Goal: Information Seeking & Learning: Learn about a topic

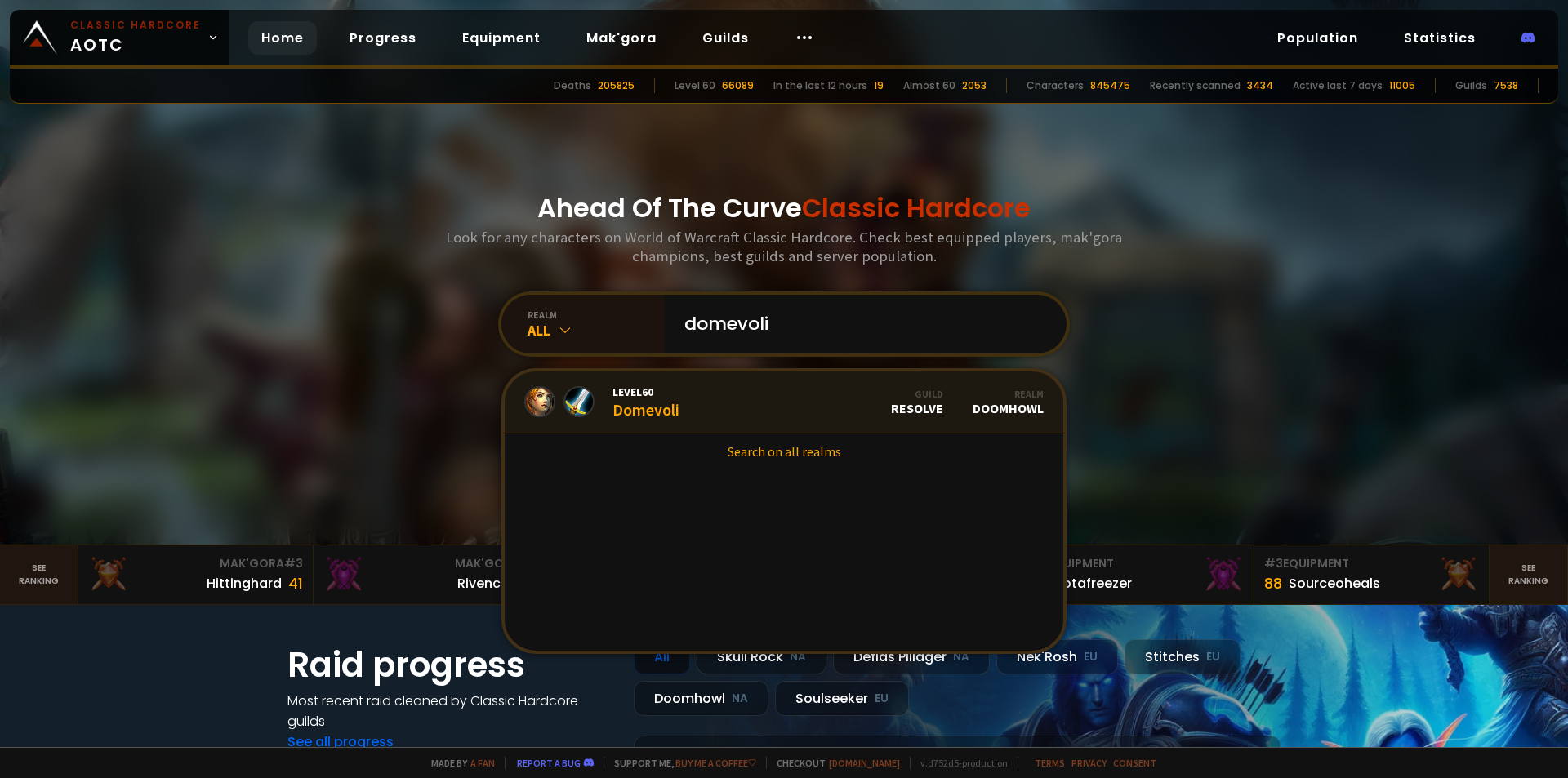
type input "domevoli"
click at [762, 399] on link "Level 60 Domevoli Guild Resolve Realm Doomhowl" at bounding box center [784, 402] width 558 height 62
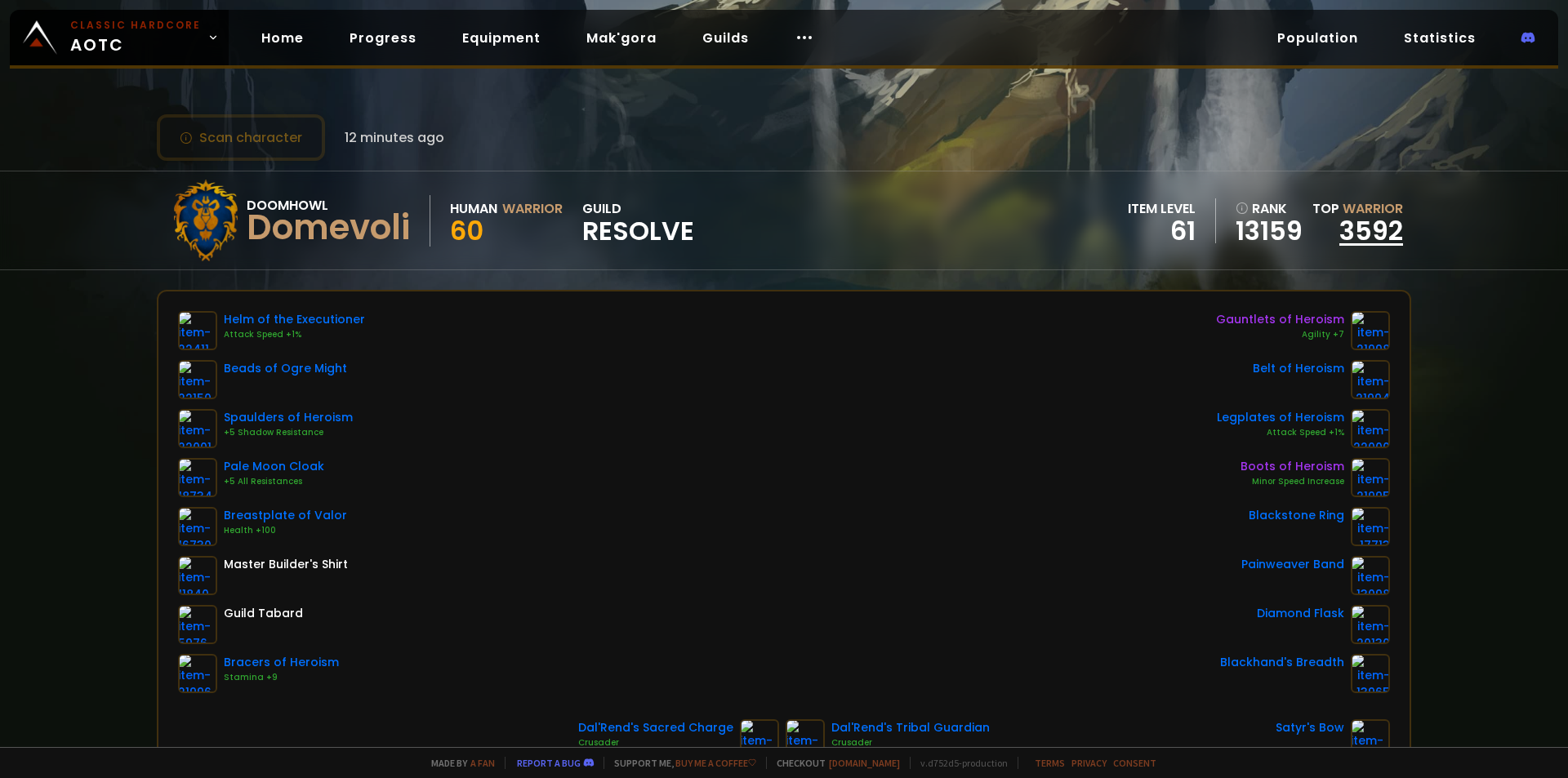
click at [1341, 217] on link "3592" at bounding box center [1371, 230] width 64 height 36
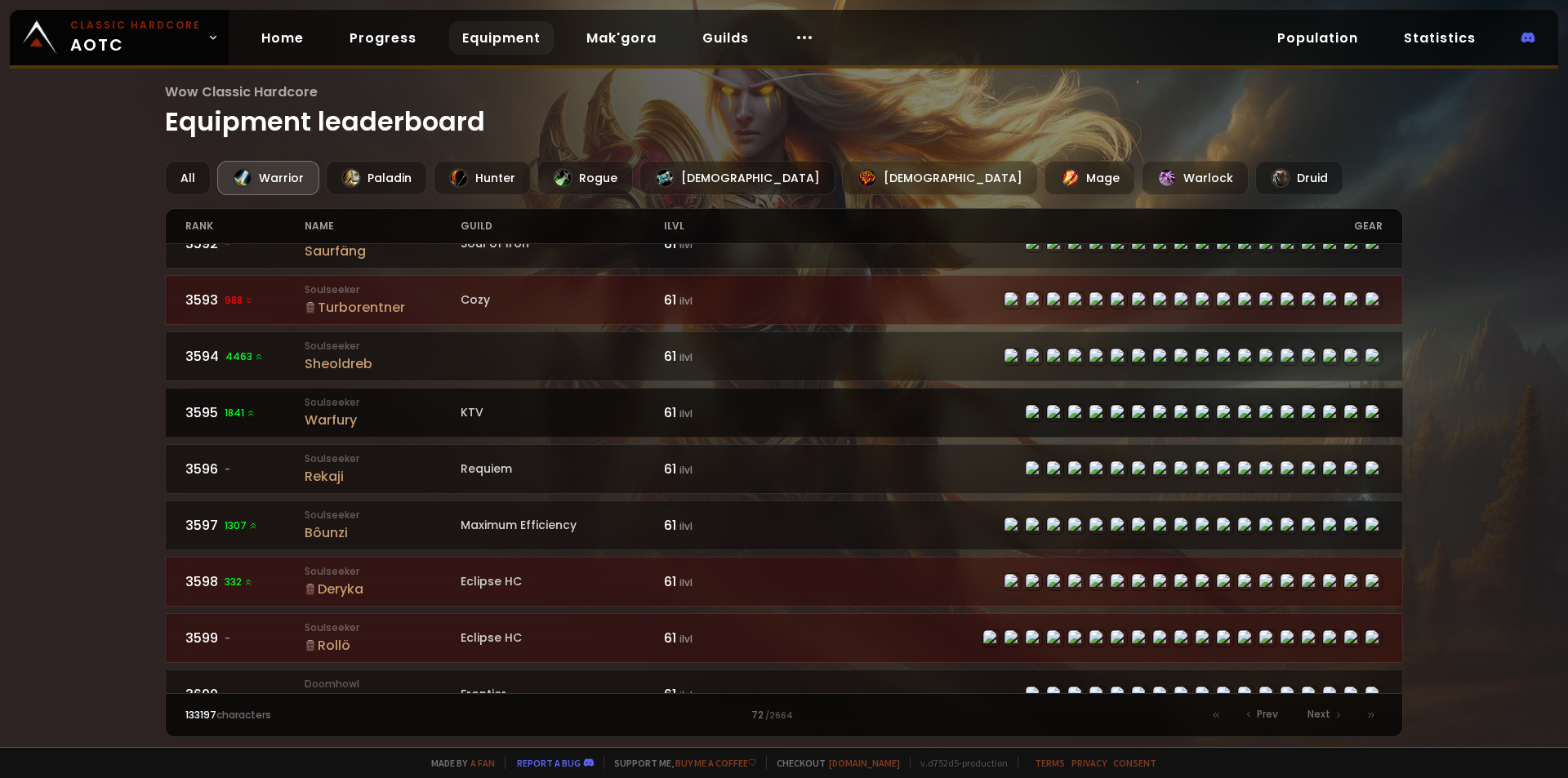
scroll to position [2210, 0]
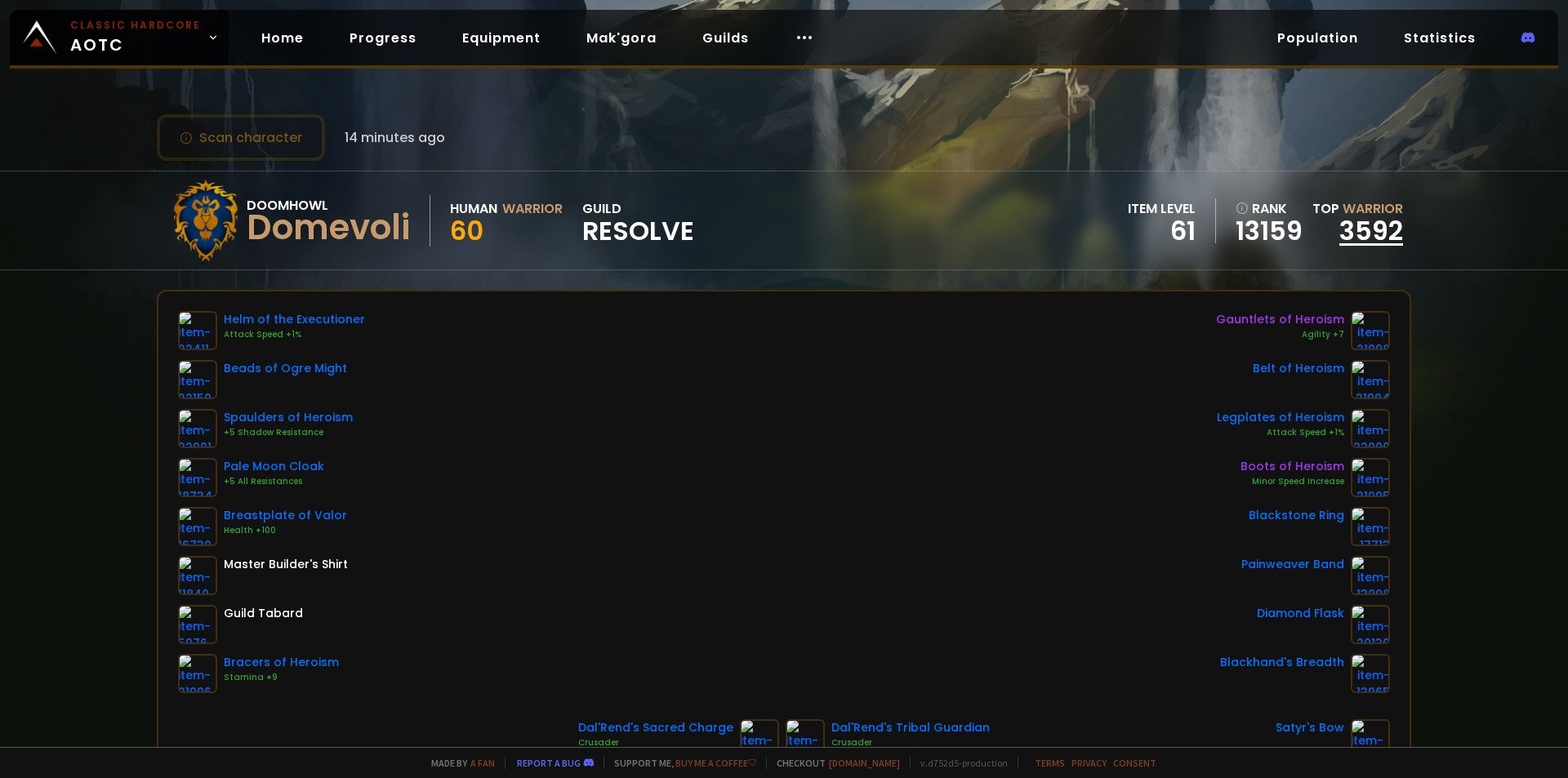
click at [1359, 228] on link "3592" at bounding box center [1371, 230] width 64 height 36
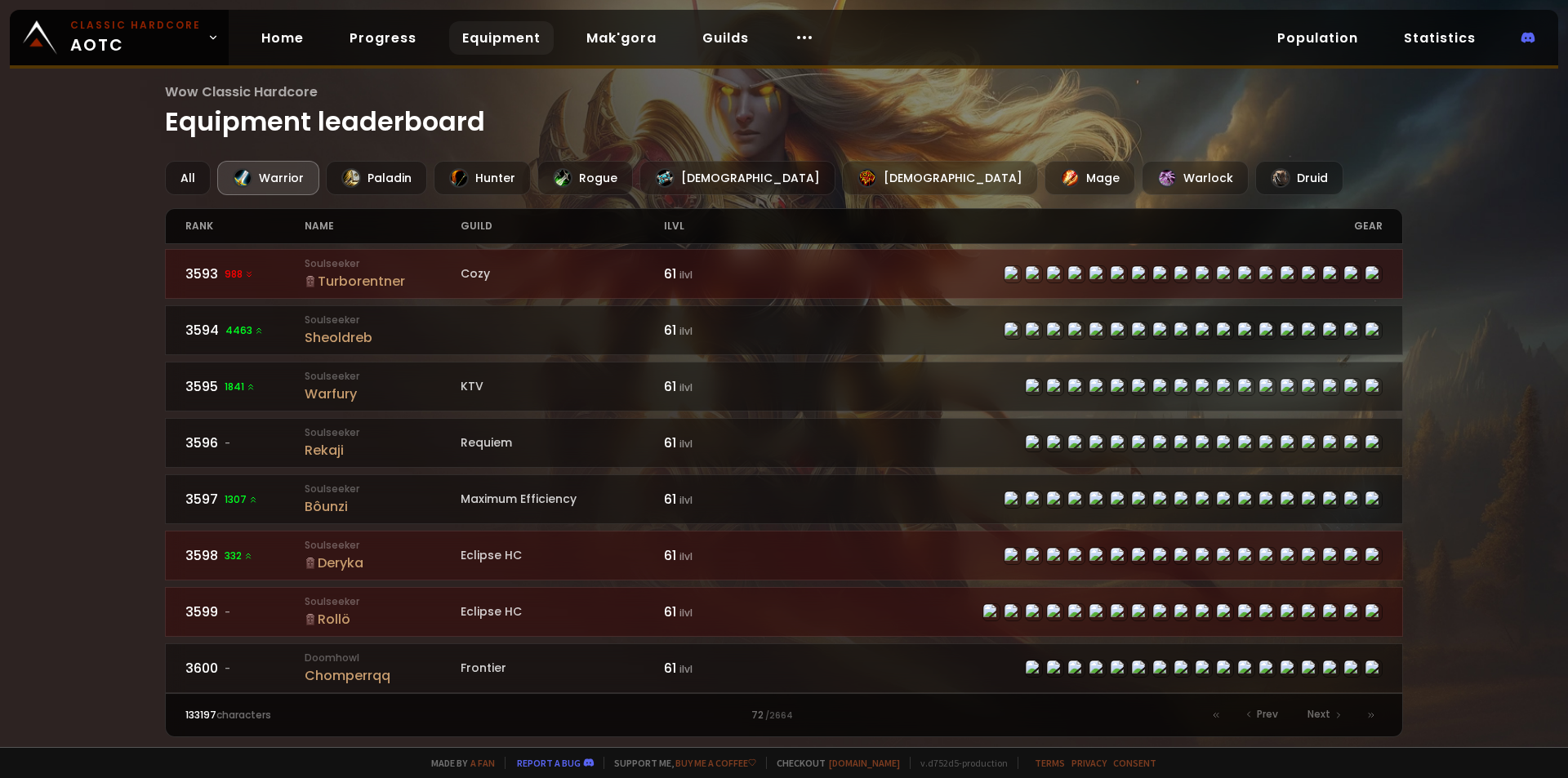
scroll to position [2374, 0]
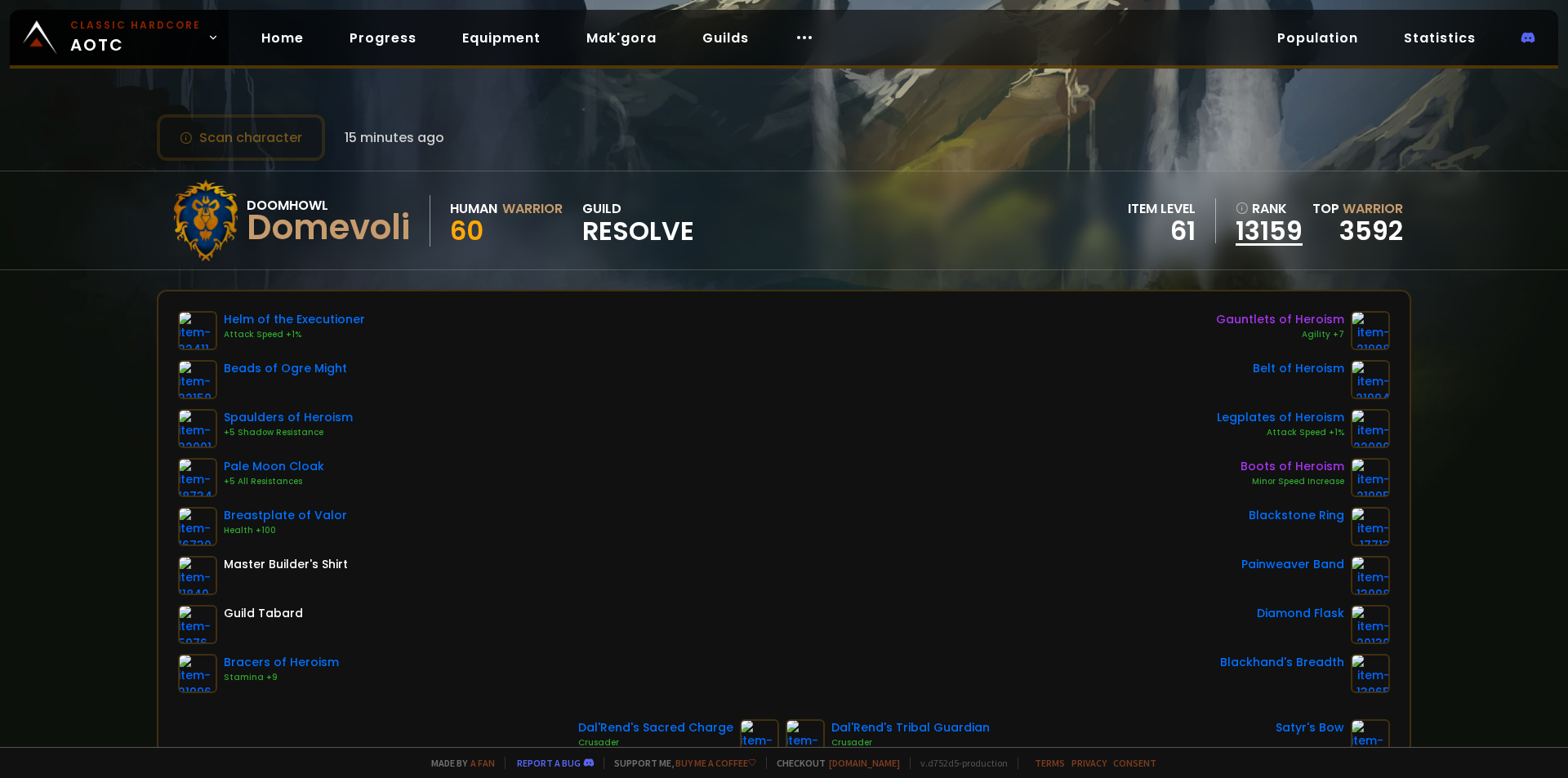
click at [1242, 231] on link "13159" at bounding box center [1268, 231] width 67 height 25
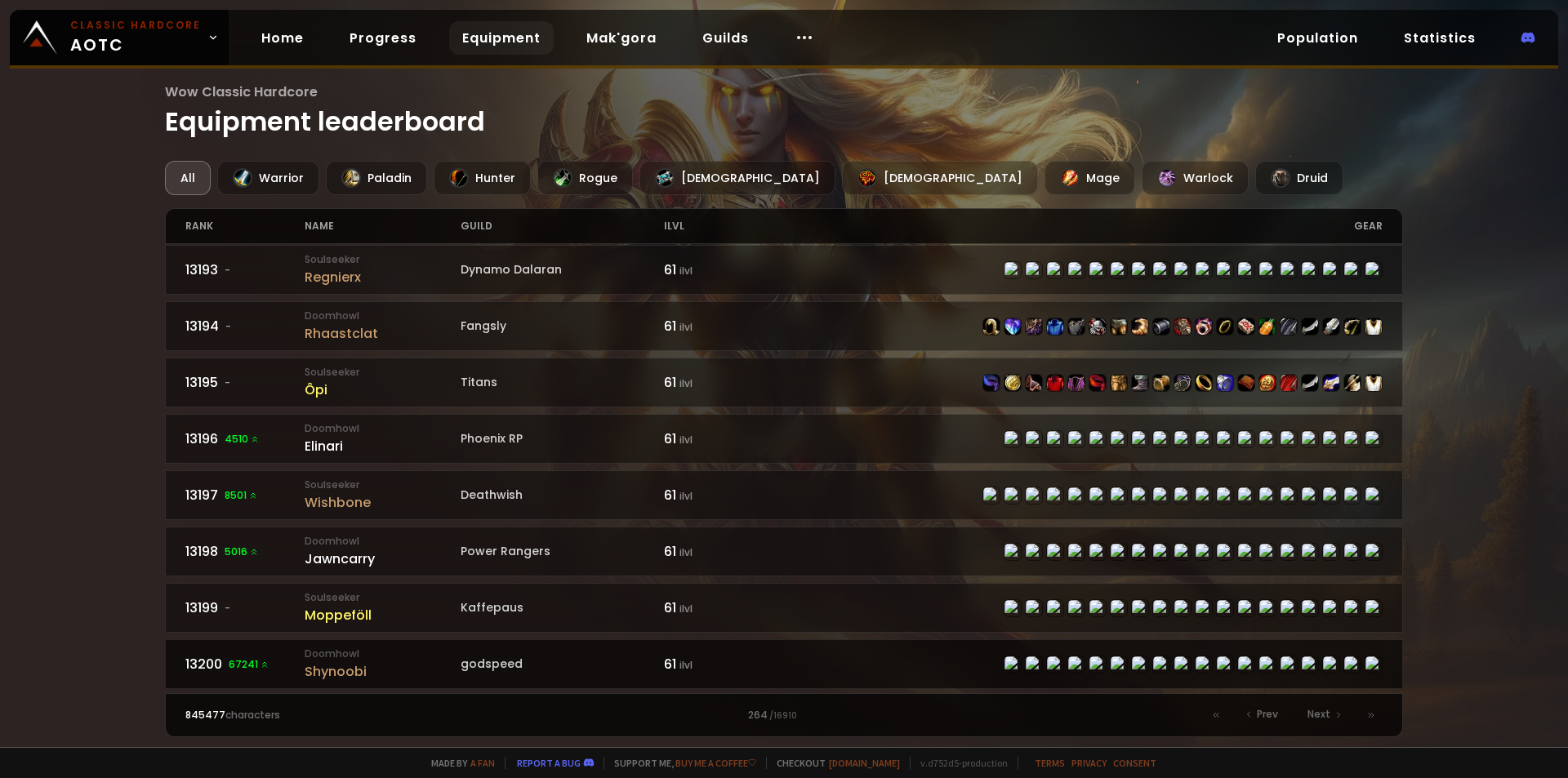
scroll to position [2374, 0]
